Goal: Find specific page/section: Find specific page/section

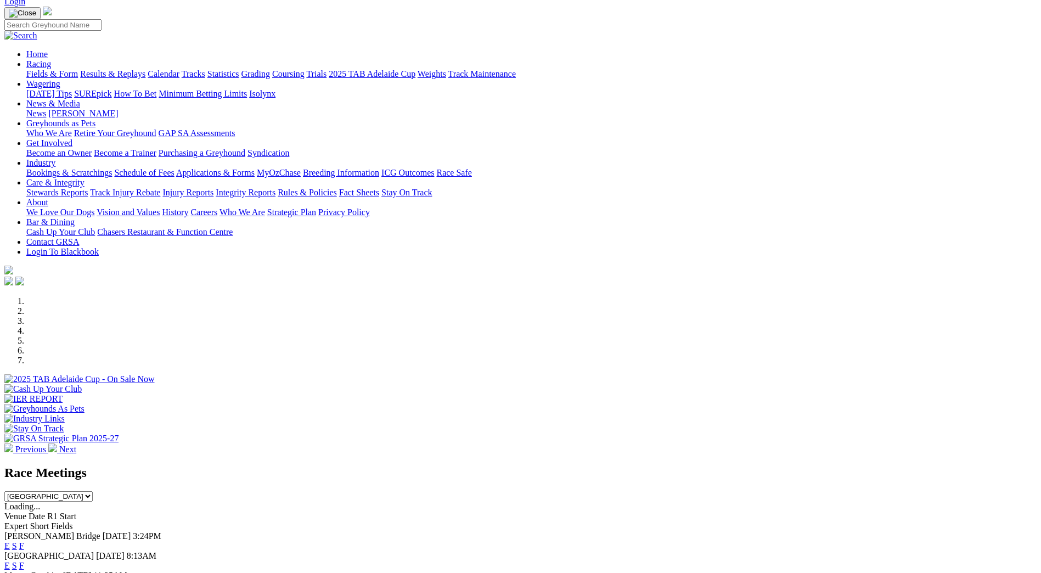
scroll to position [165, 0]
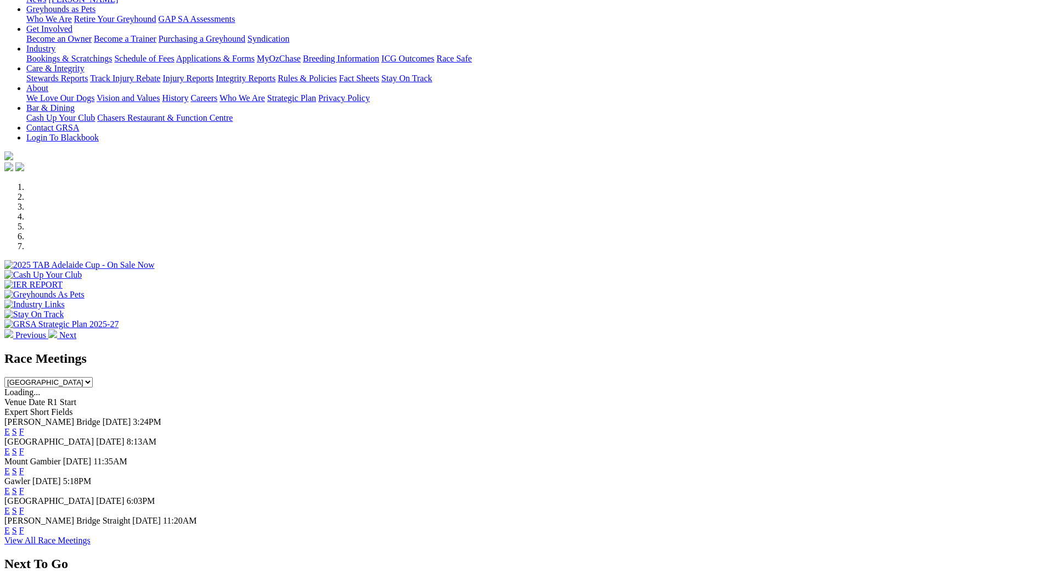
click at [24, 427] on link "F" at bounding box center [21, 431] width 5 height 9
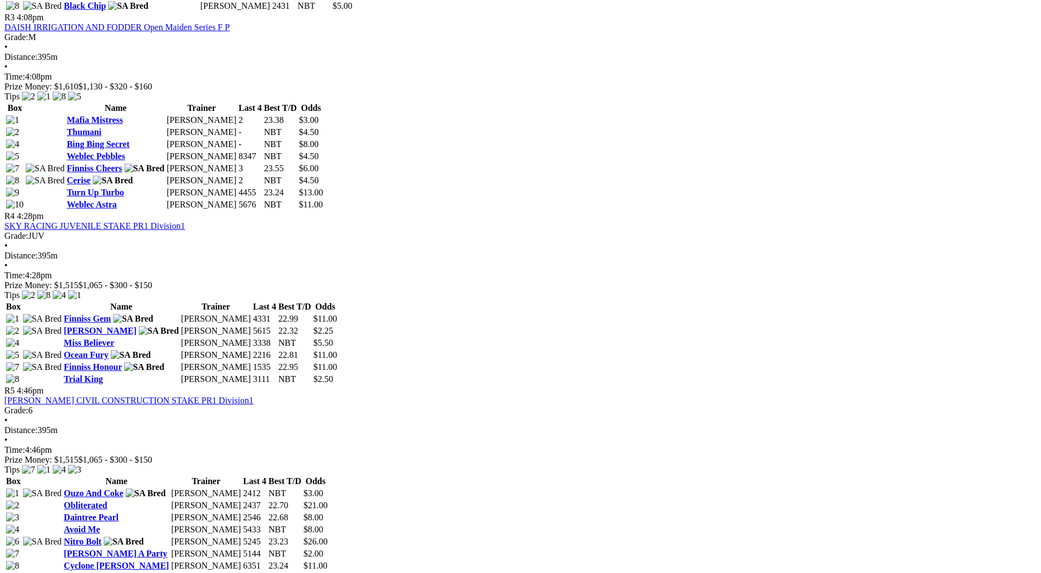
scroll to position [1043, 0]
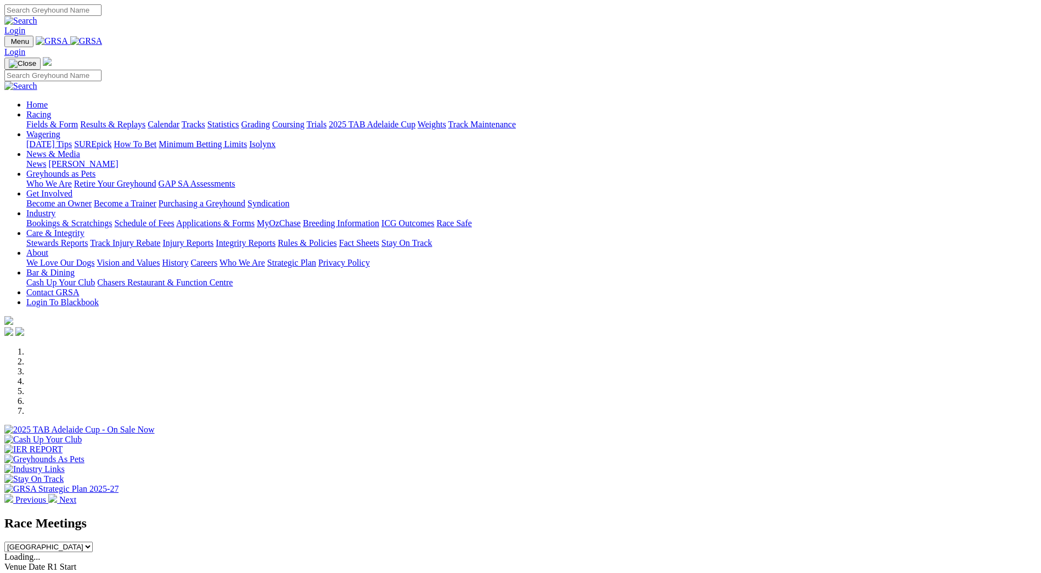
scroll to position [274, 0]
